Goal: Task Accomplishment & Management: Manage account settings

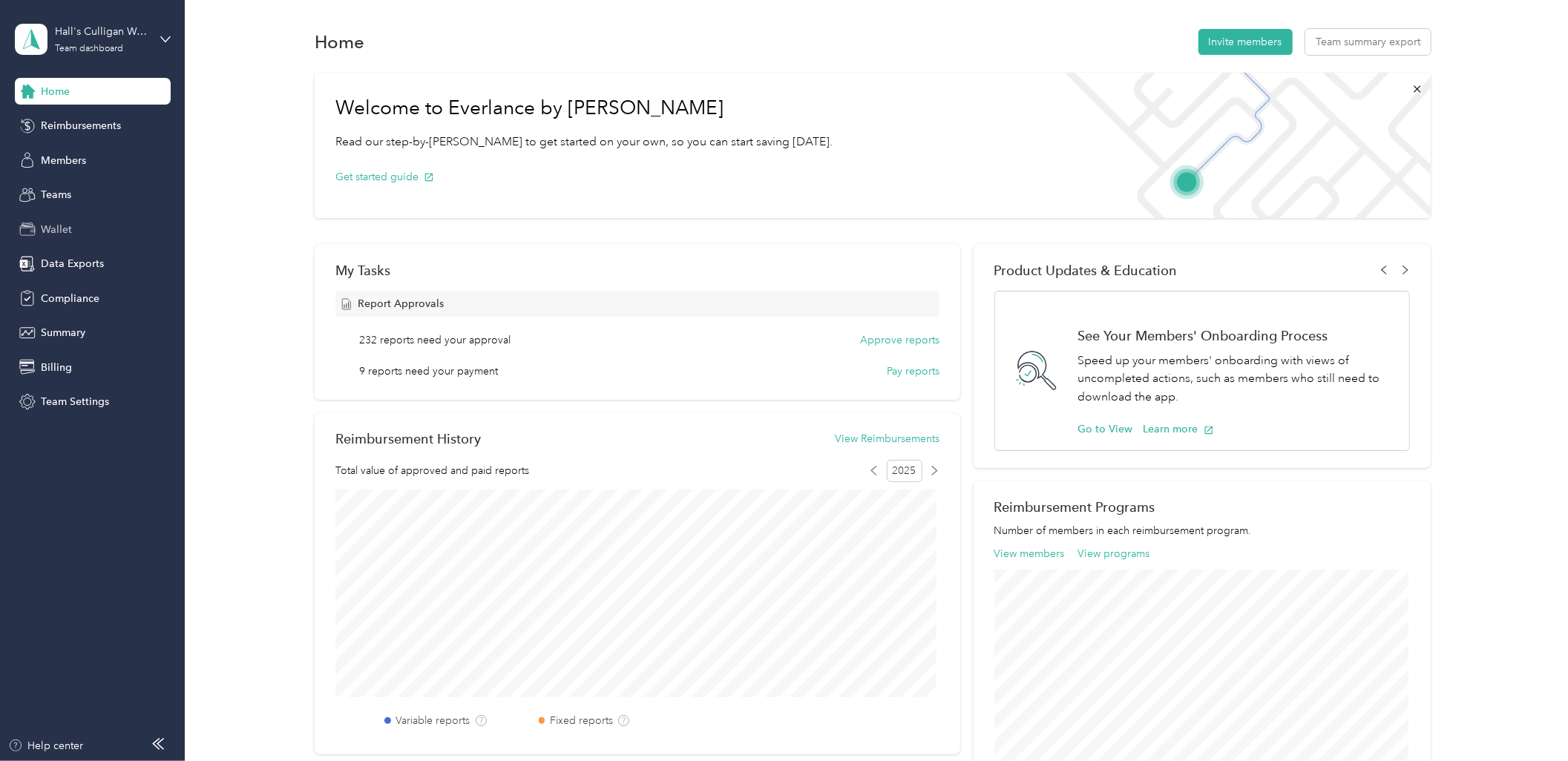
click at [82, 237] on div "Wallet" at bounding box center [92, 229] width 155 height 27
